Goal: Navigation & Orientation: Go to known website

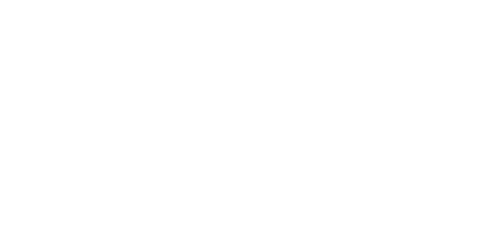
click at [156, 0] on html at bounding box center [242, 0] width 485 height 0
